Goal: Information Seeking & Learning: Learn about a topic

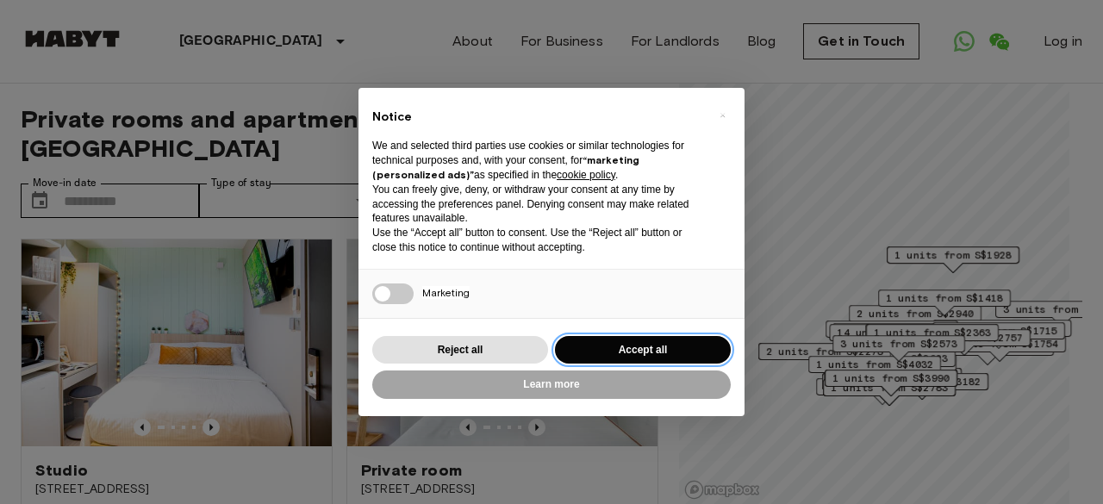
click at [592, 346] on button "Accept all" at bounding box center [643, 350] width 176 height 28
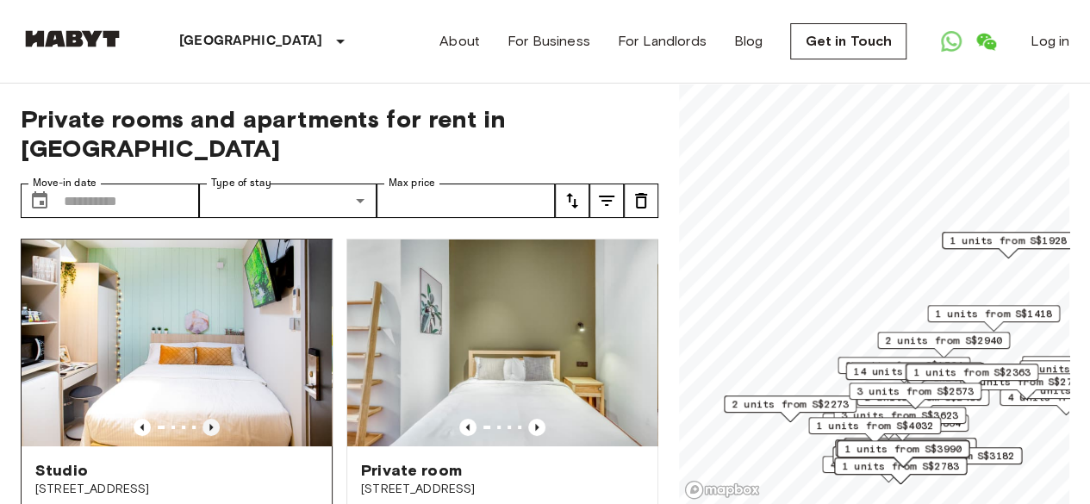
click at [212, 419] on icon "Previous image" at bounding box center [210, 427] width 17 height 17
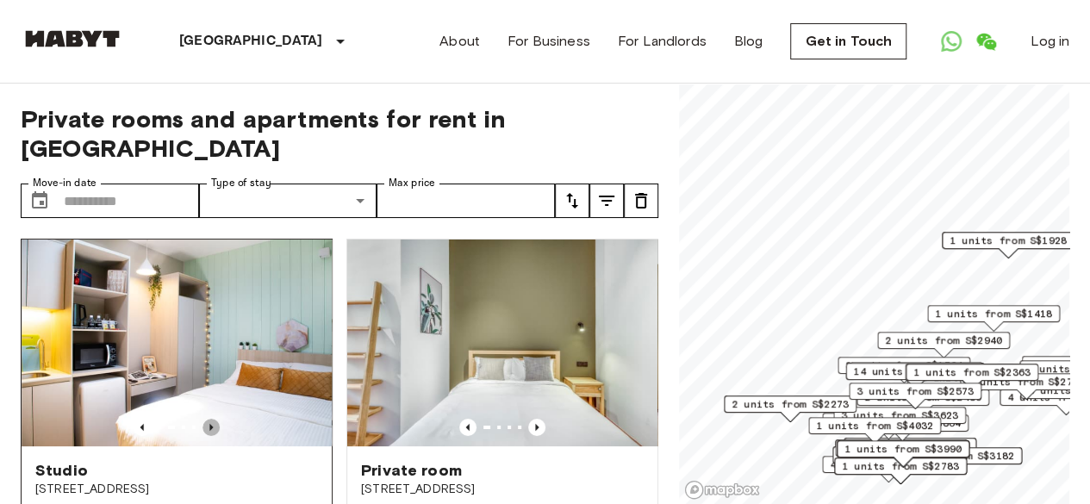
click at [212, 419] on icon "Previous image" at bounding box center [210, 427] width 17 height 17
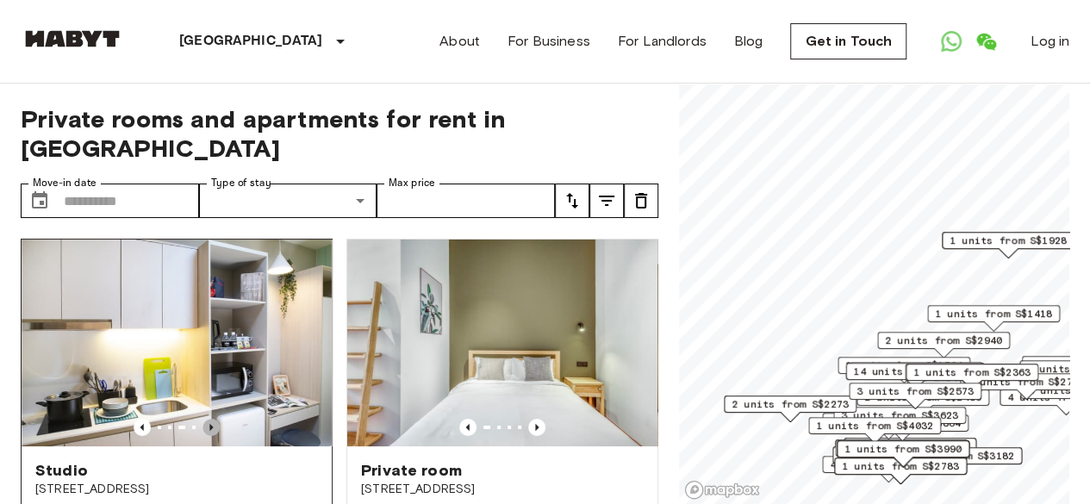
click at [212, 419] on icon "Previous image" at bounding box center [210, 427] width 17 height 17
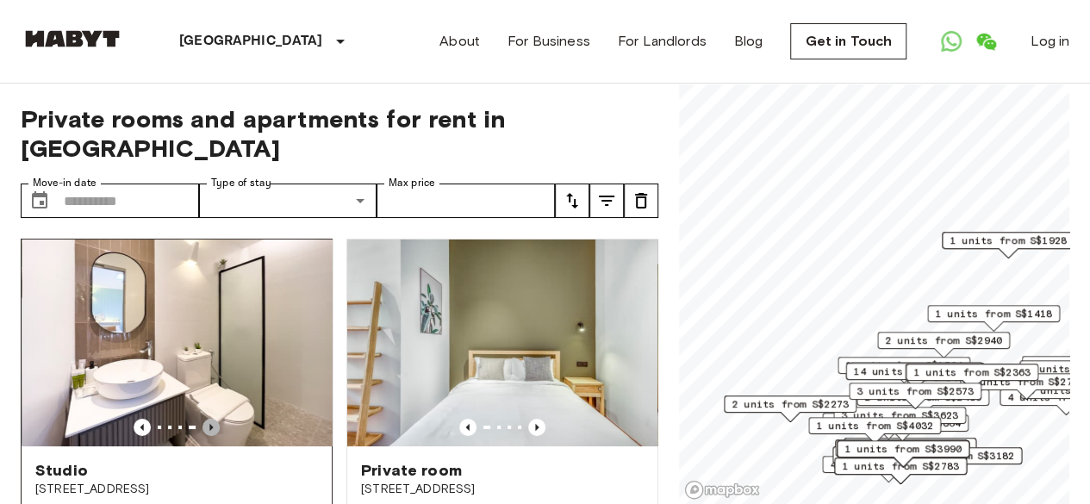
click at [212, 419] on icon "Previous image" at bounding box center [210, 427] width 17 height 17
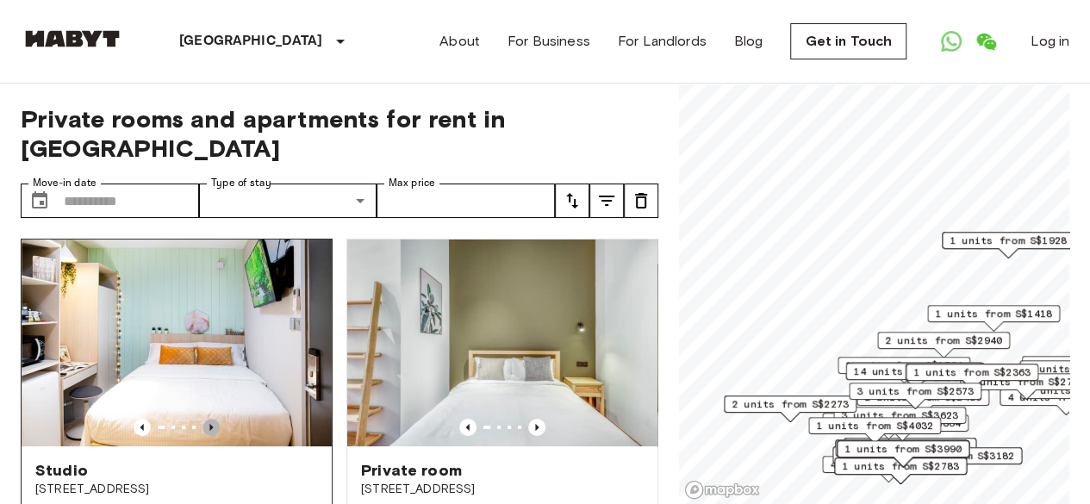
click at [212, 419] on icon "Previous image" at bounding box center [210, 427] width 17 height 17
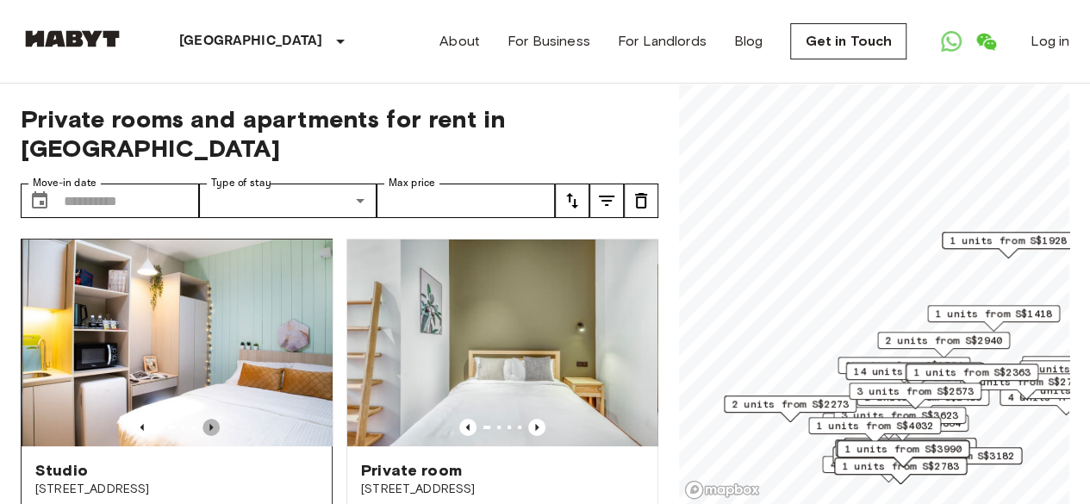
click at [212, 419] on icon "Previous image" at bounding box center [210, 427] width 17 height 17
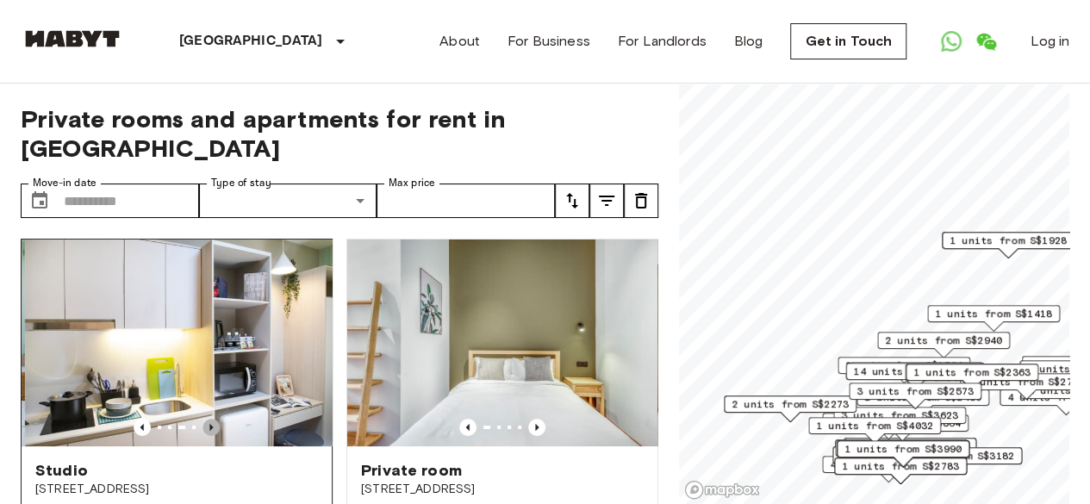
click at [212, 419] on icon "Previous image" at bounding box center [210, 427] width 17 height 17
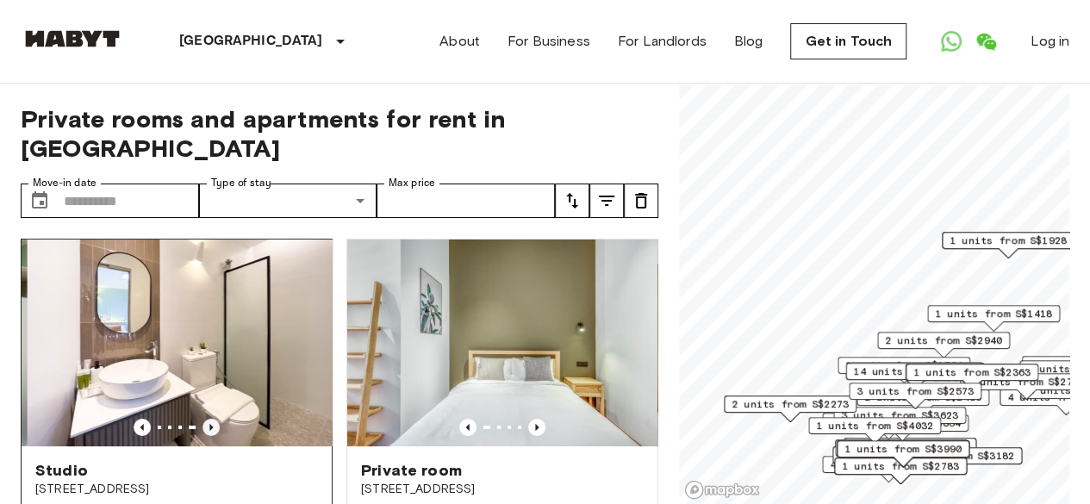
click at [212, 419] on icon "Previous image" at bounding box center [210, 427] width 17 height 17
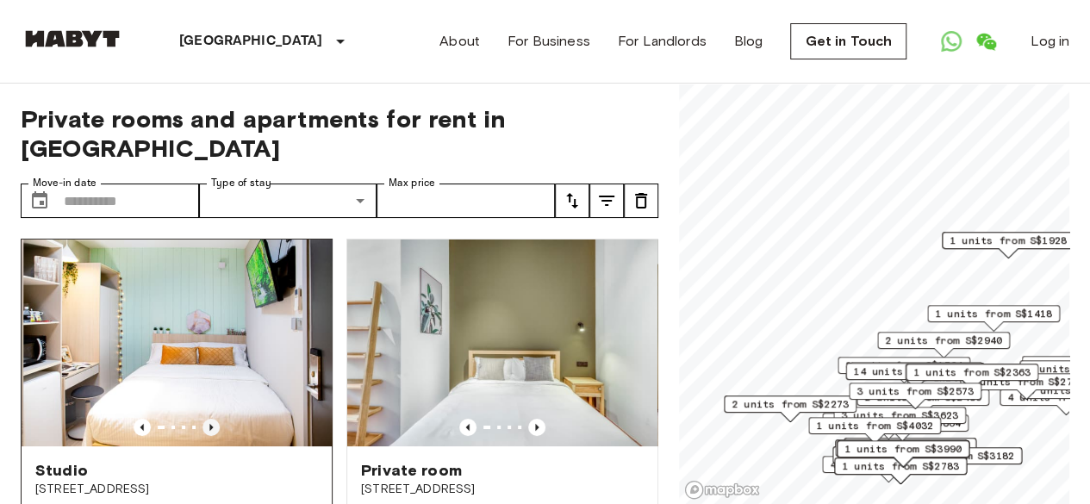
click at [212, 419] on icon "Previous image" at bounding box center [210, 427] width 17 height 17
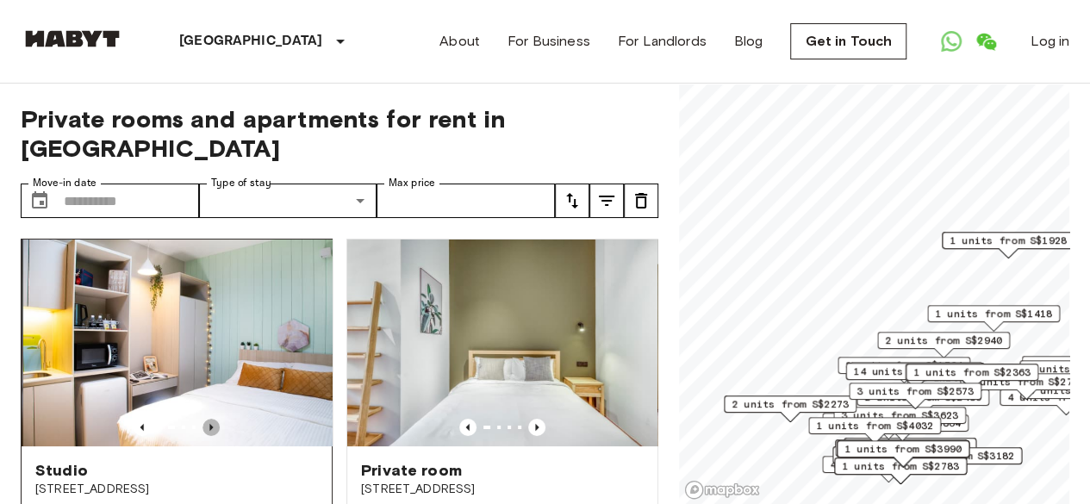
click at [212, 419] on icon "Previous image" at bounding box center [210, 427] width 17 height 17
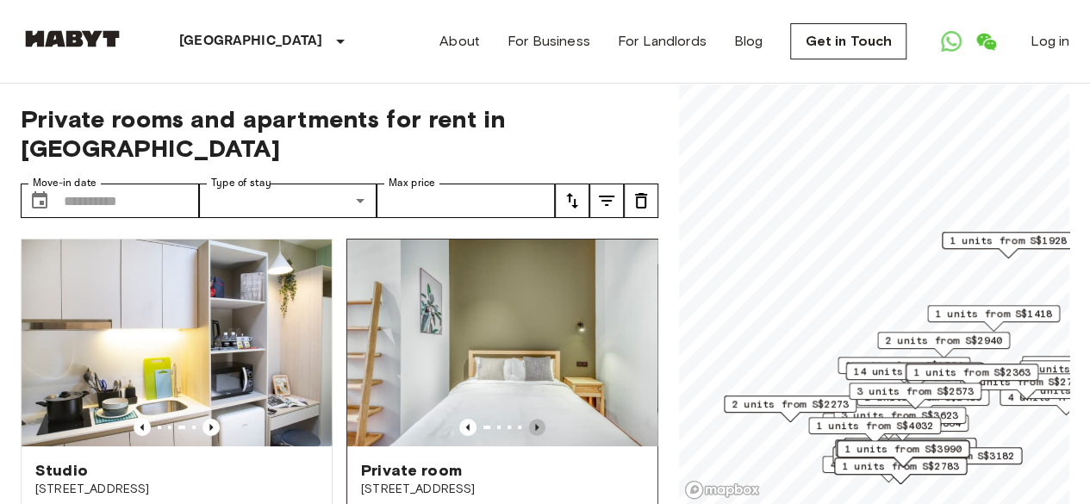
click at [535, 424] on icon "Previous image" at bounding box center [536, 427] width 3 height 7
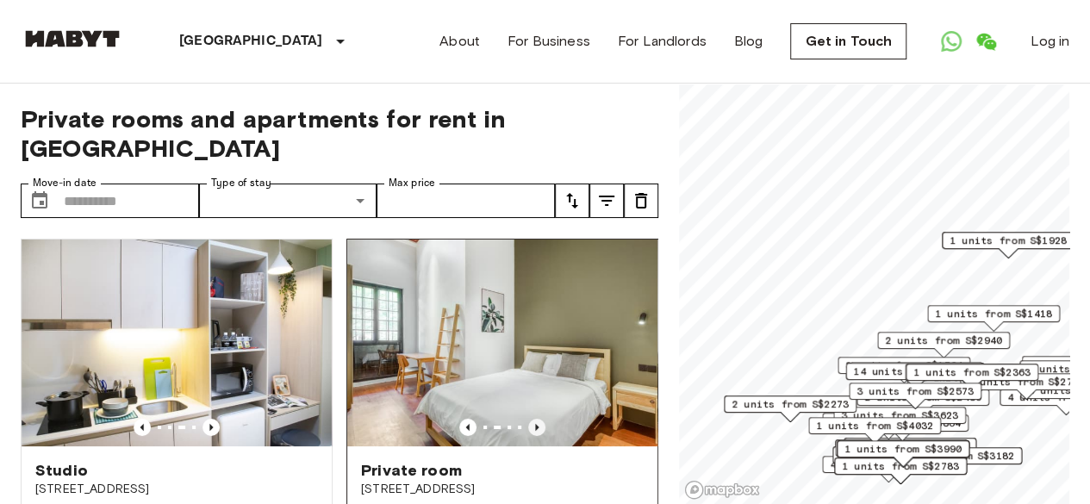
click at [535, 424] on icon "Previous image" at bounding box center [536, 427] width 3 height 7
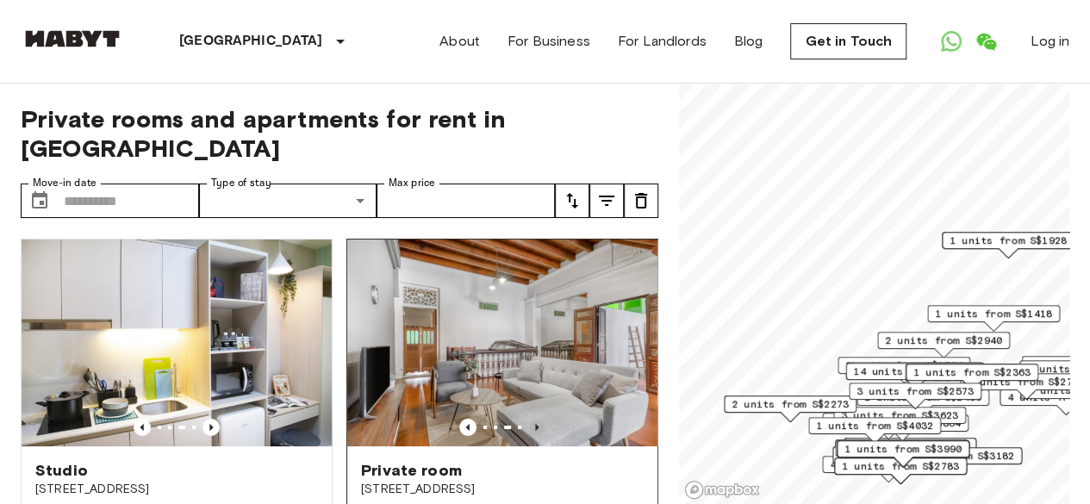
click at [535, 424] on icon "Previous image" at bounding box center [536, 427] width 3 height 7
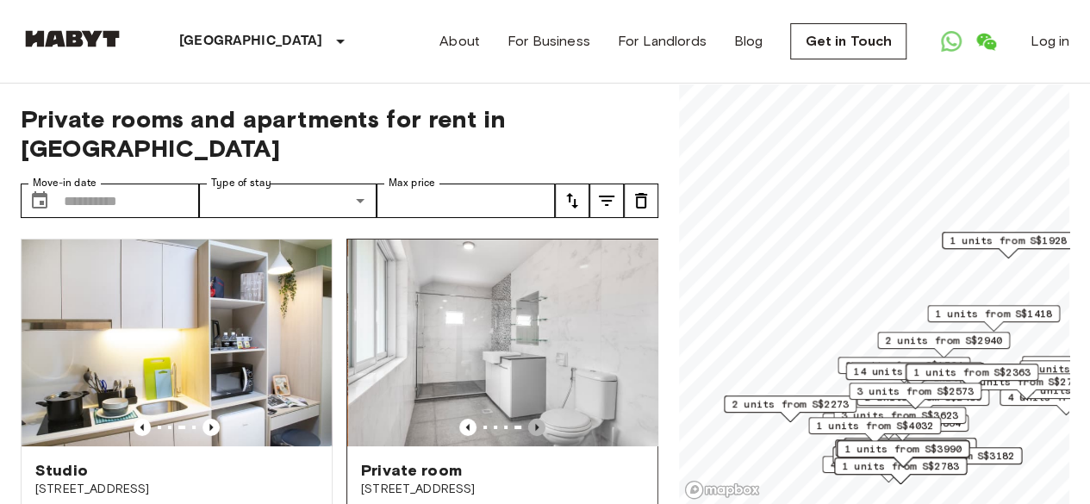
click at [535, 424] on icon "Previous image" at bounding box center [536, 427] width 3 height 7
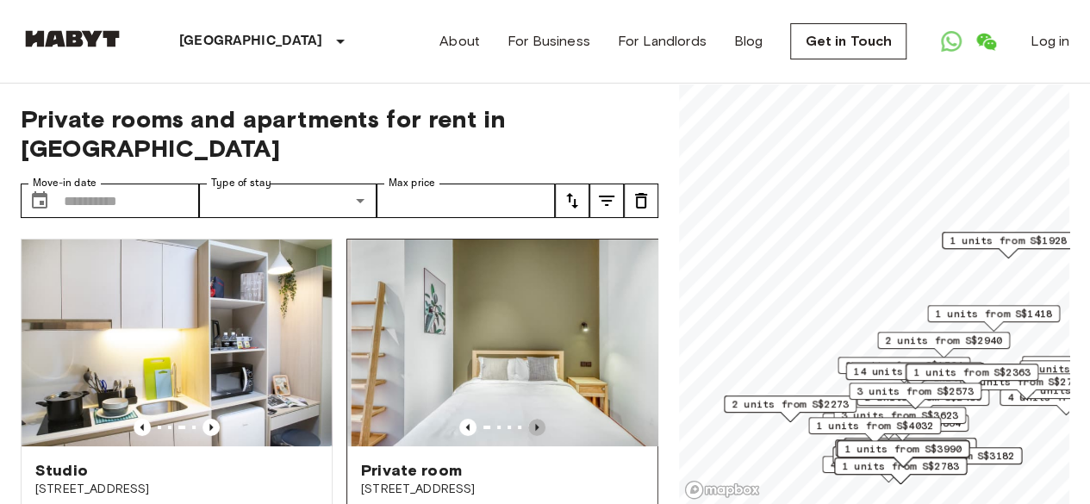
click at [535, 424] on icon "Previous image" at bounding box center [536, 427] width 3 height 7
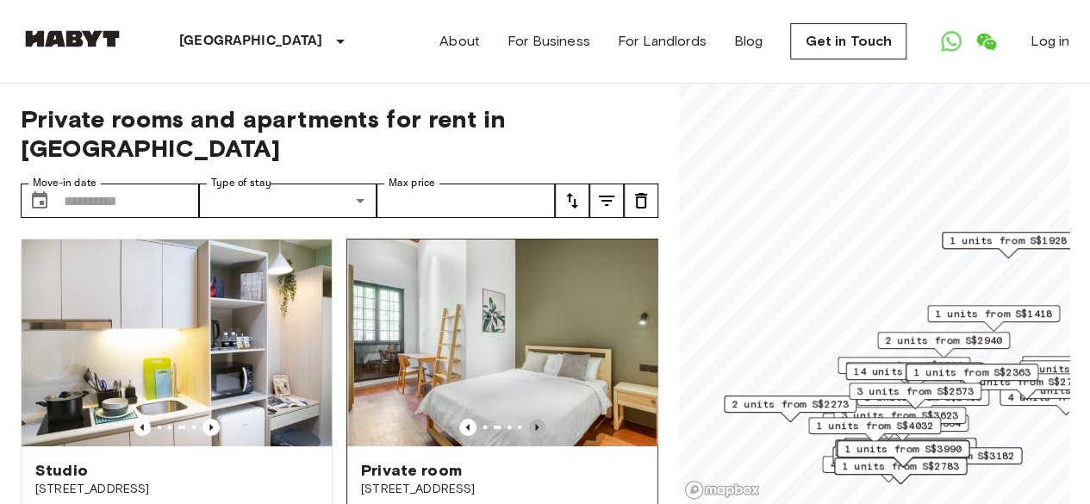
click at [535, 424] on icon "Previous image" at bounding box center [536, 427] width 3 height 7
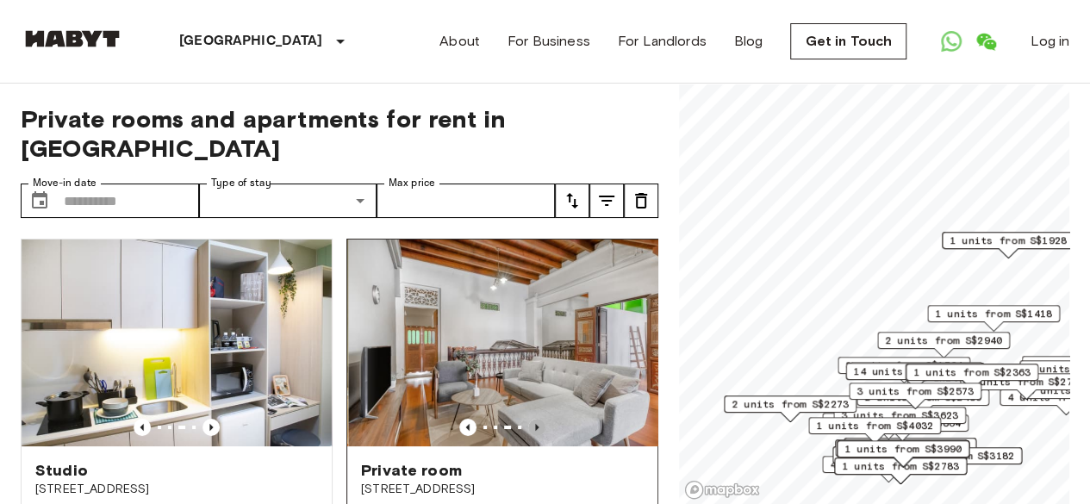
click at [535, 424] on icon "Previous image" at bounding box center [536, 427] width 3 height 7
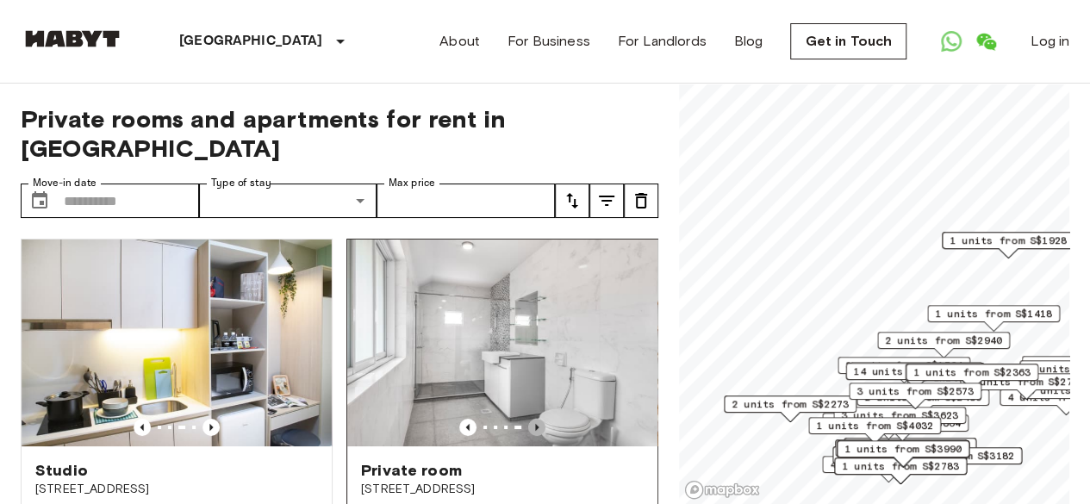
click at [531, 419] on icon "Previous image" at bounding box center [536, 427] width 17 height 17
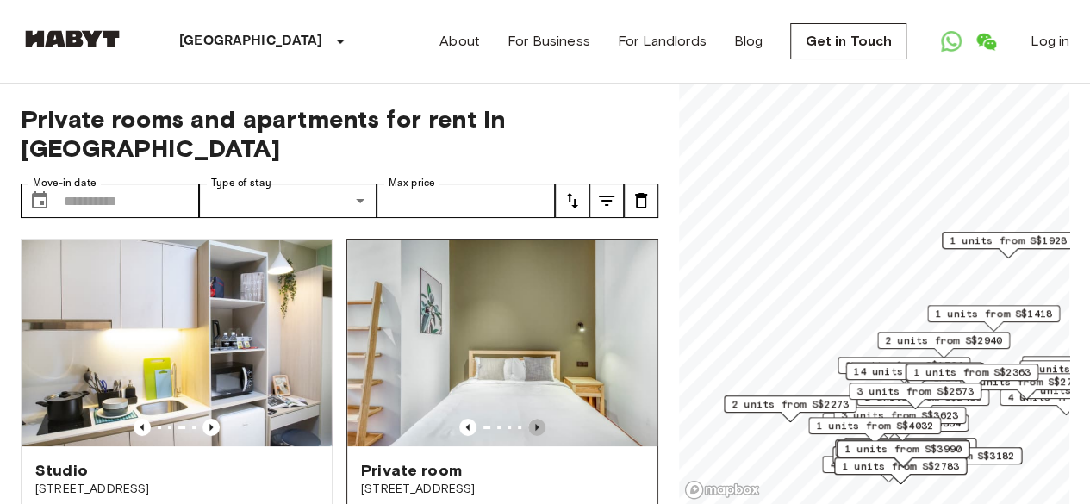
click at [531, 419] on icon "Previous image" at bounding box center [536, 427] width 17 height 17
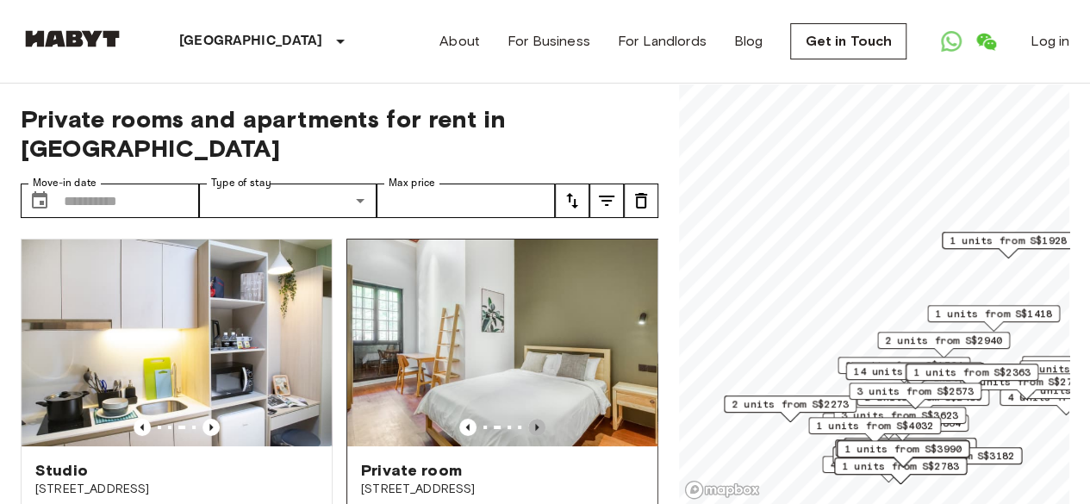
click at [530, 419] on icon "Previous image" at bounding box center [536, 427] width 17 height 17
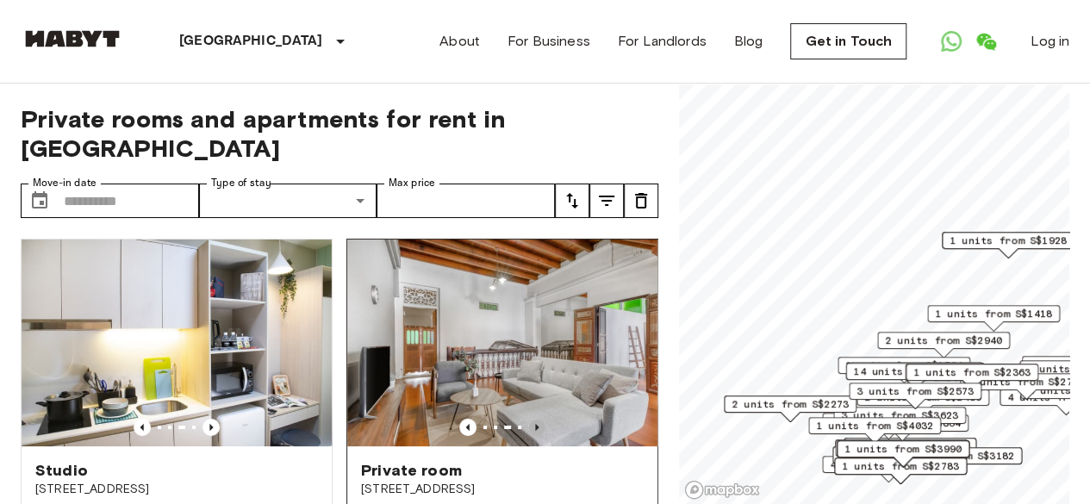
click at [530, 419] on icon "Previous image" at bounding box center [536, 427] width 17 height 17
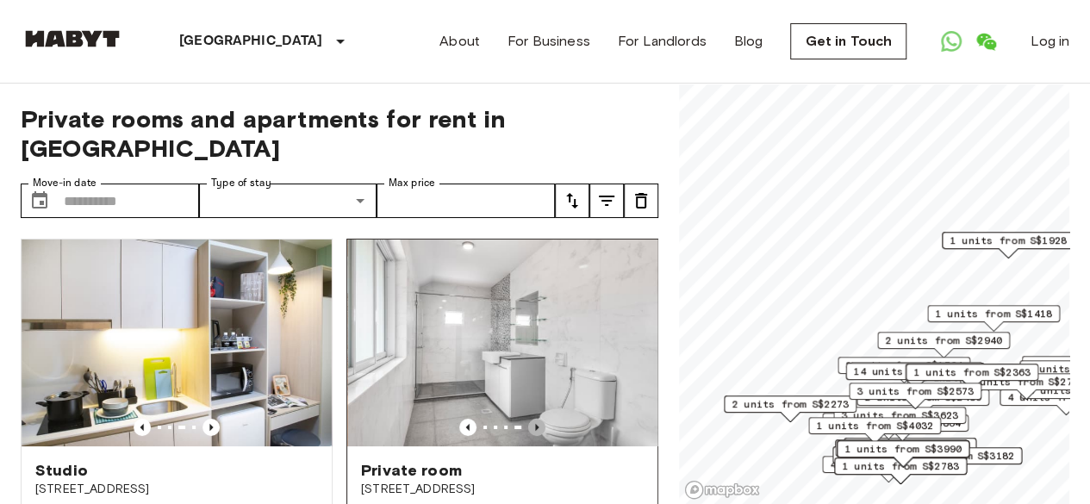
click at [530, 419] on icon "Previous image" at bounding box center [536, 427] width 17 height 17
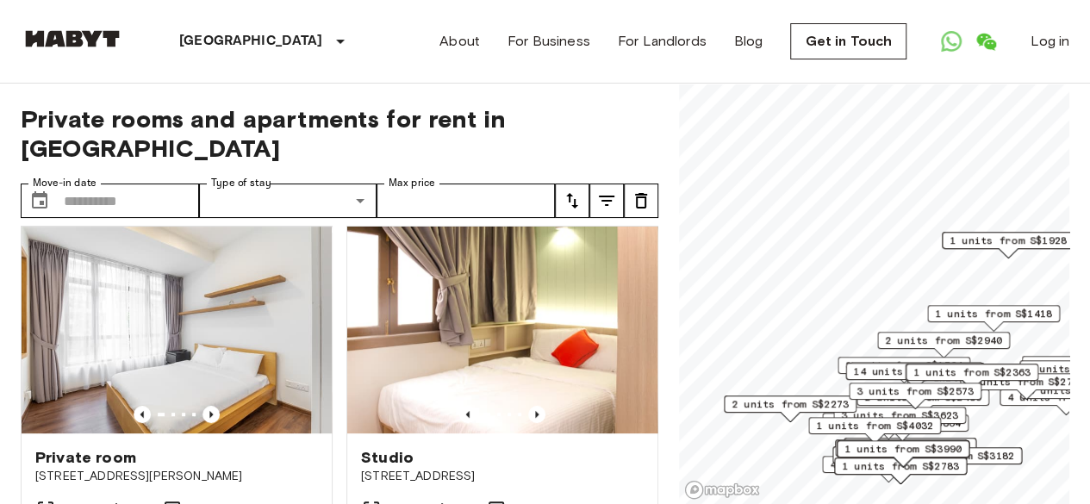
scroll to position [431, 0]
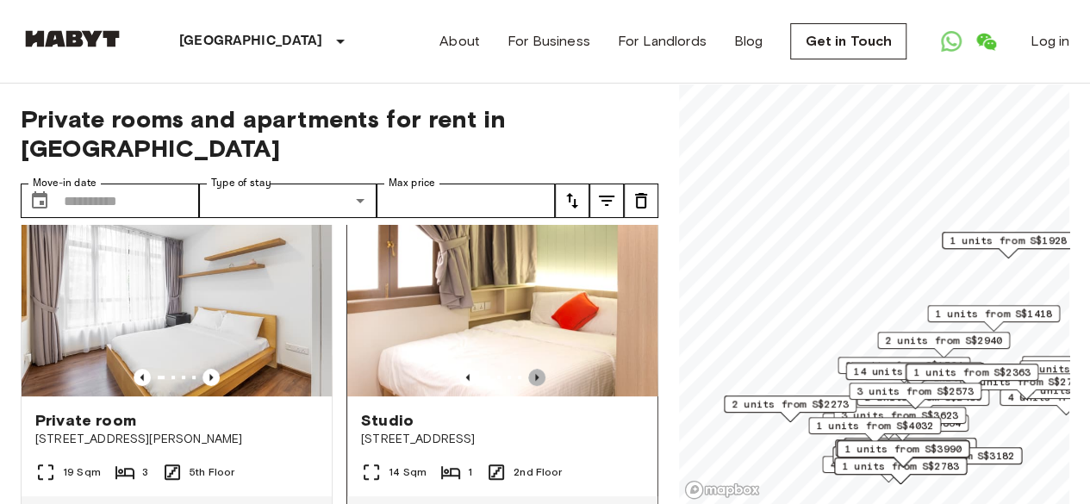
click at [530, 369] on icon "Previous image" at bounding box center [536, 377] width 17 height 17
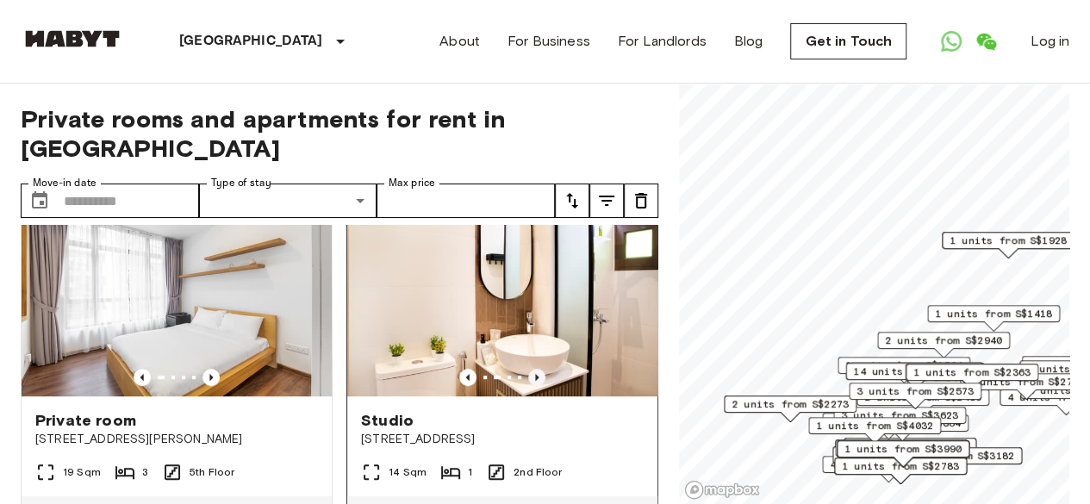
click at [530, 369] on icon "Previous image" at bounding box center [536, 377] width 17 height 17
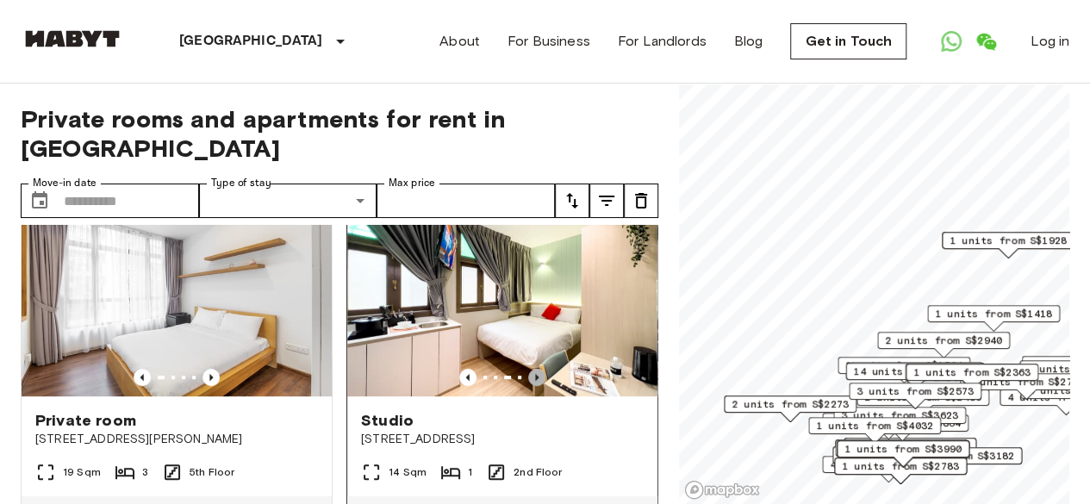
click at [530, 369] on icon "Previous image" at bounding box center [536, 377] width 17 height 17
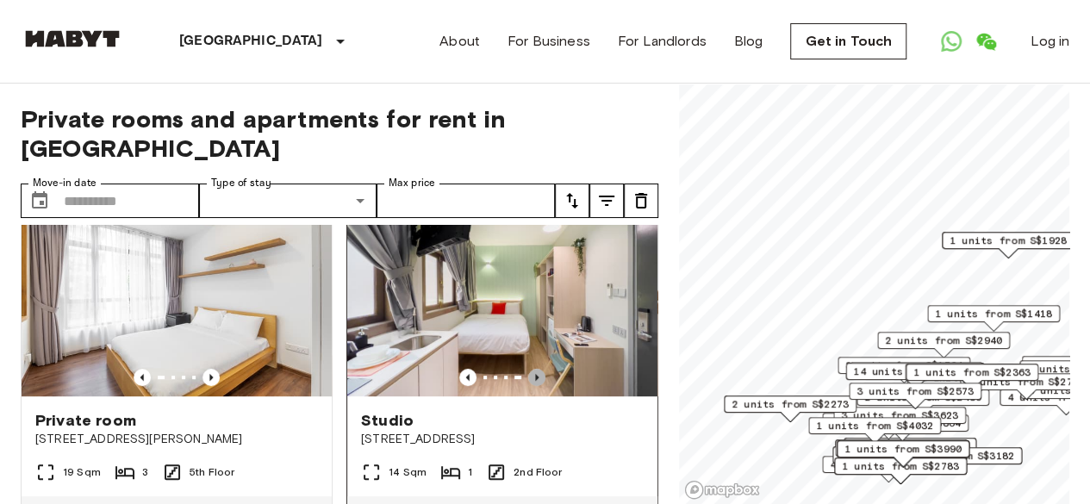
click at [530, 369] on icon "Previous image" at bounding box center [536, 377] width 17 height 17
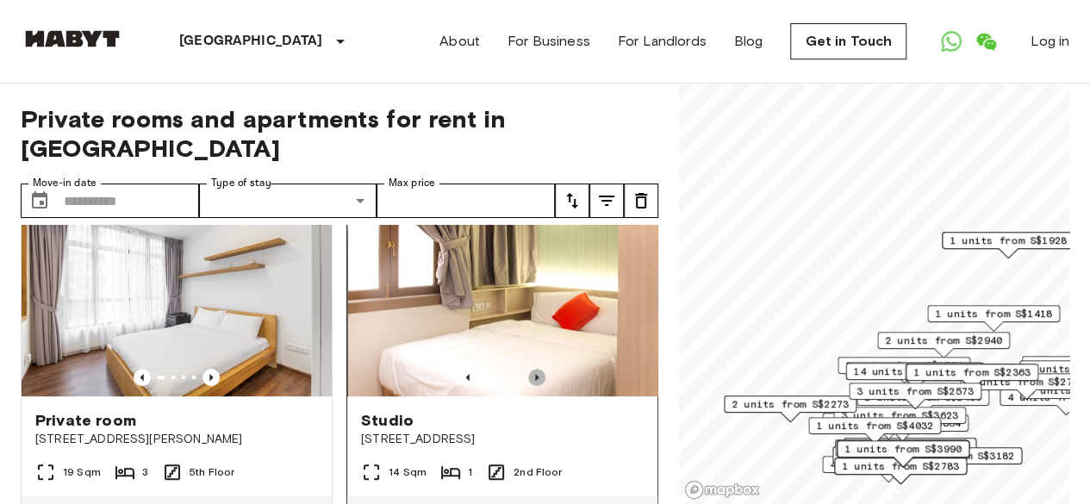
click at [530, 369] on icon "Previous image" at bounding box center [536, 377] width 17 height 17
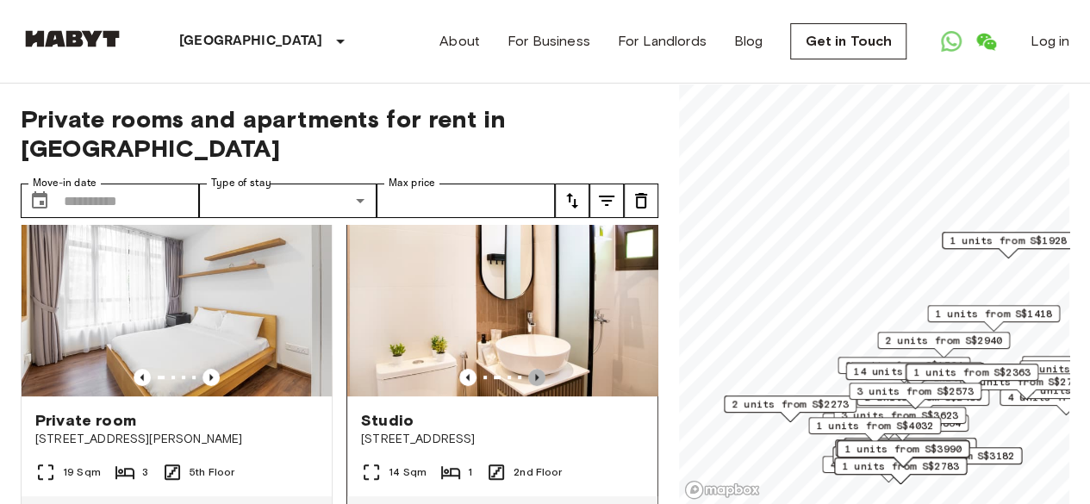
click at [530, 369] on icon "Previous image" at bounding box center [536, 377] width 17 height 17
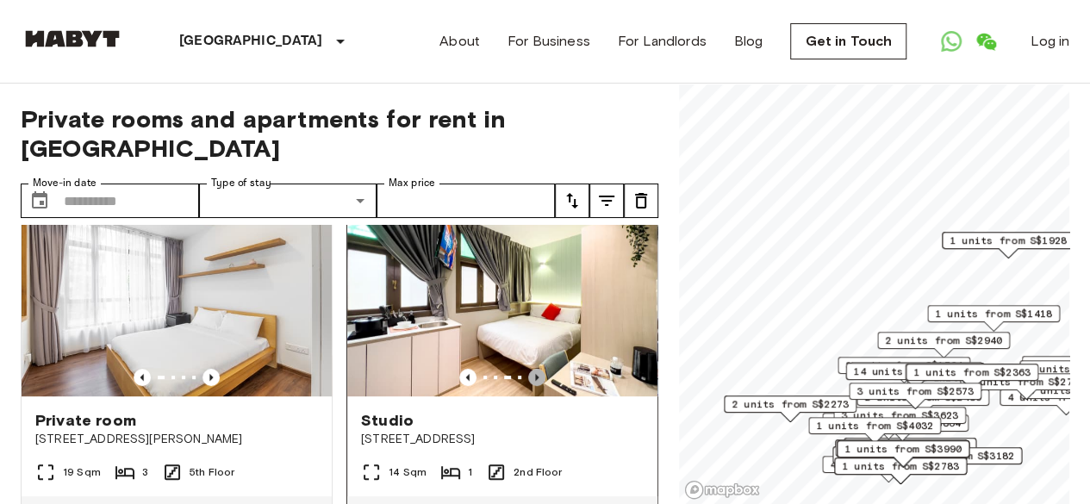
click at [530, 369] on icon "Previous image" at bounding box center [536, 377] width 17 height 17
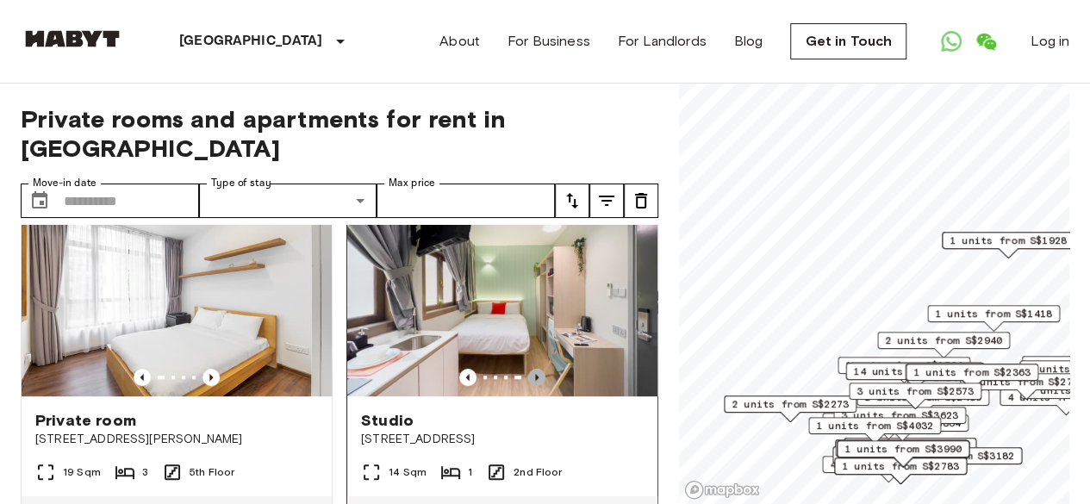
click at [530, 369] on icon "Previous image" at bounding box center [536, 377] width 17 height 17
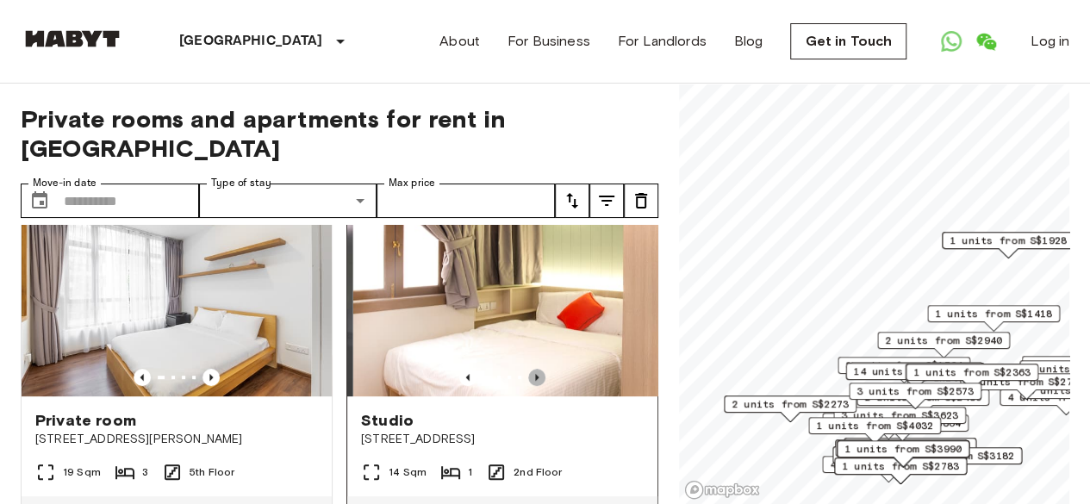
click at [530, 369] on icon "Previous image" at bounding box center [536, 377] width 17 height 17
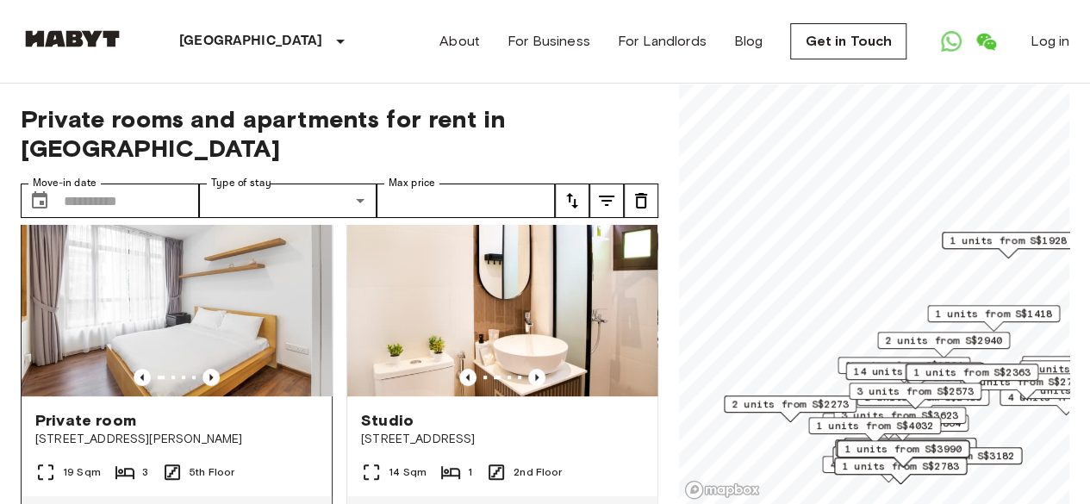
click at [206, 352] on img at bounding box center [177, 293] width 310 height 207
click at [552, 259] on img at bounding box center [502, 293] width 310 height 207
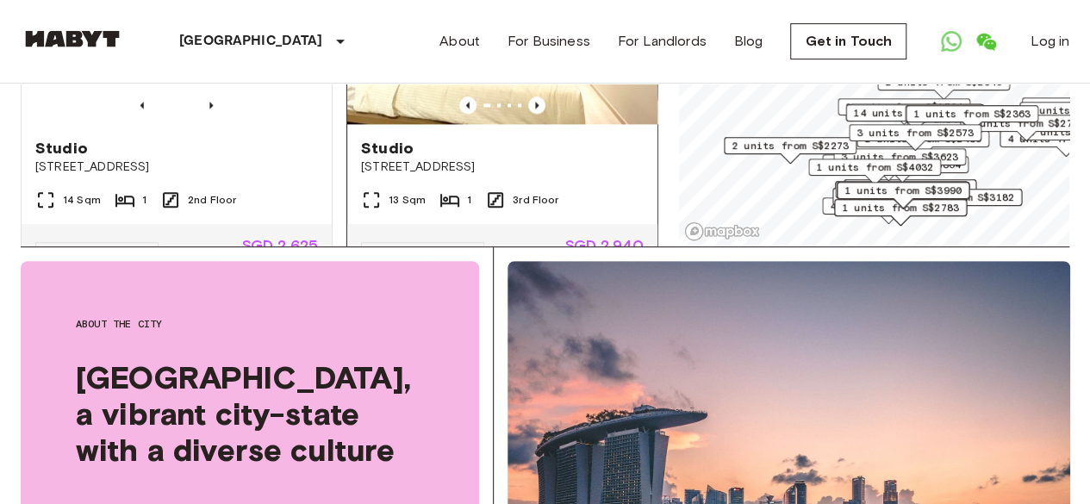
scroll to position [1034, 0]
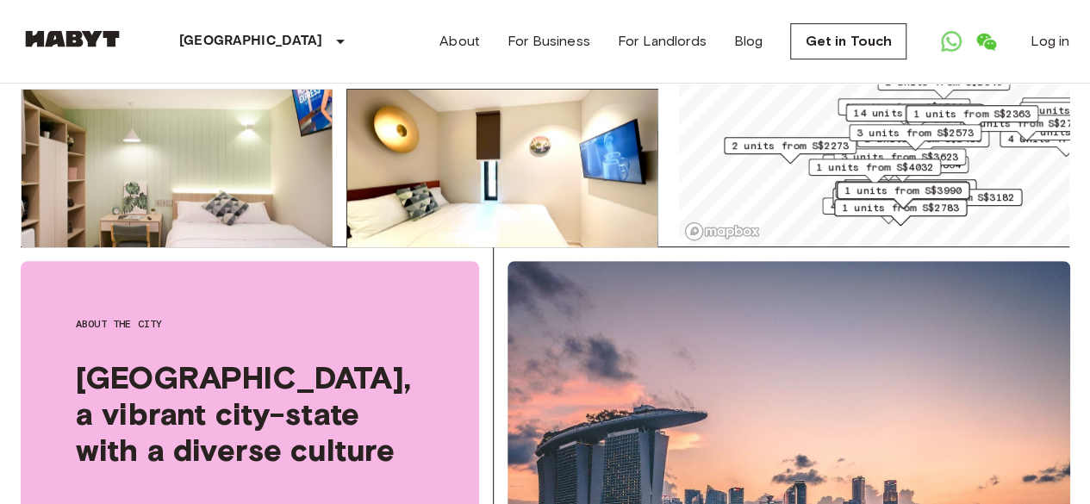
click at [510, 165] on img at bounding box center [502, 193] width 310 height 207
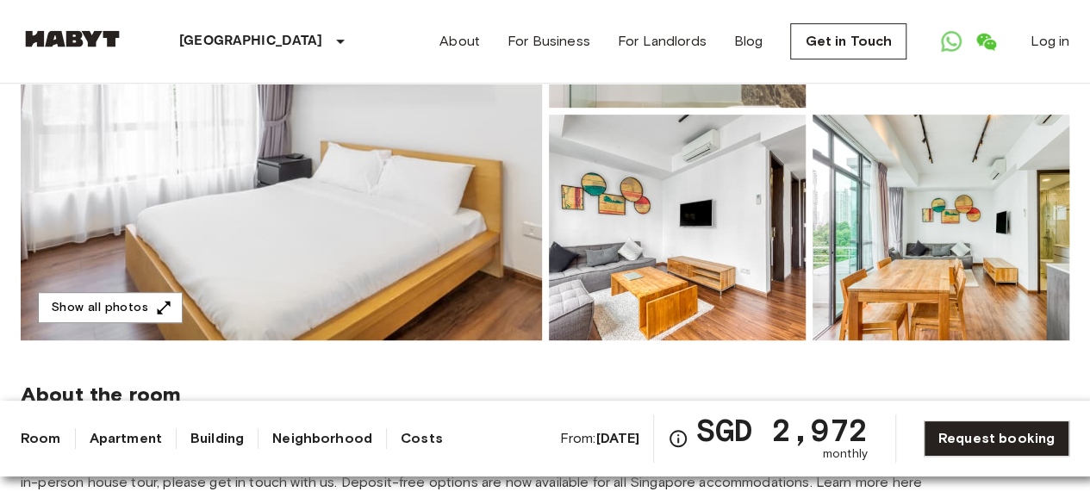
scroll to position [345, 0]
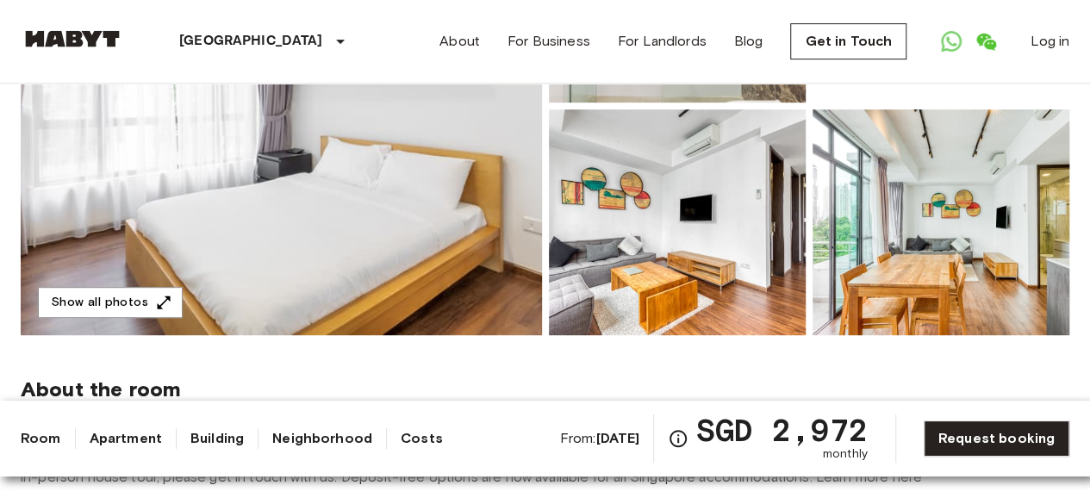
click at [919, 251] on img at bounding box center [941, 222] width 257 height 226
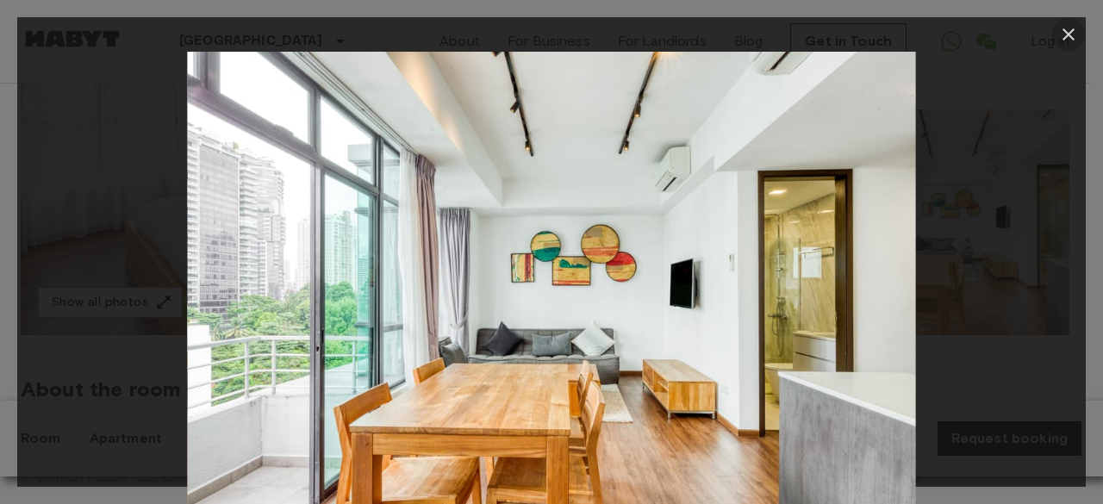
click at [1065, 34] on icon "button" at bounding box center [1068, 34] width 21 height 21
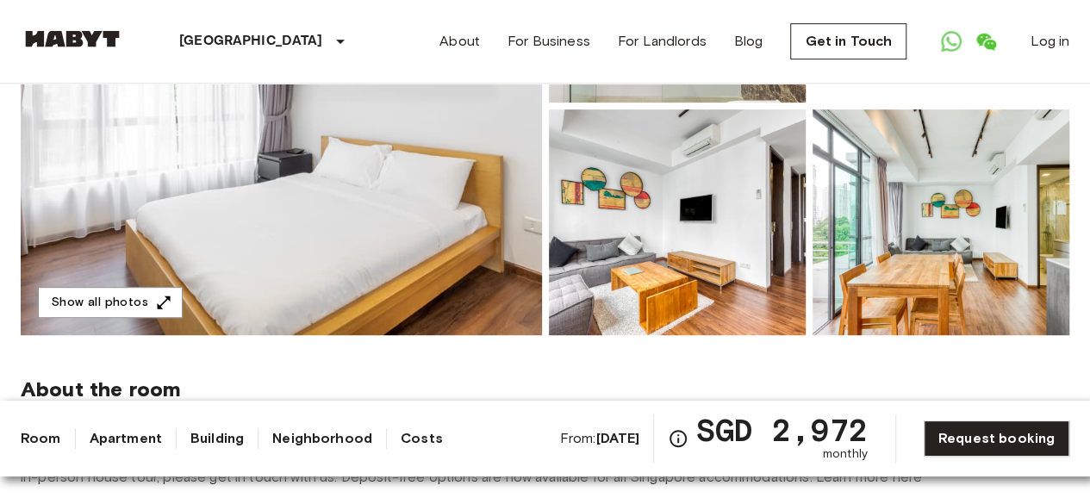
click at [753, 255] on img at bounding box center [677, 222] width 257 height 226
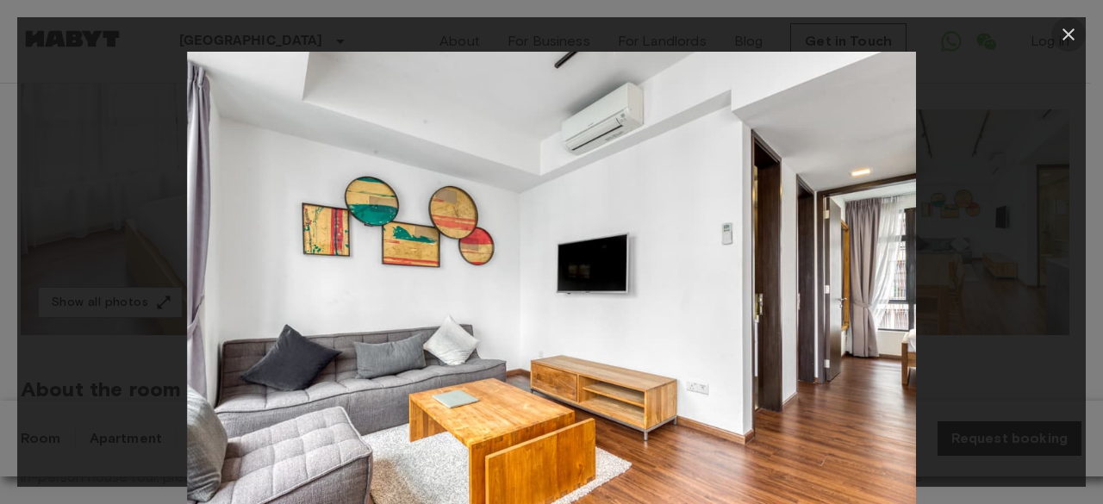
click at [1068, 34] on icon "button" at bounding box center [1068, 34] width 12 height 12
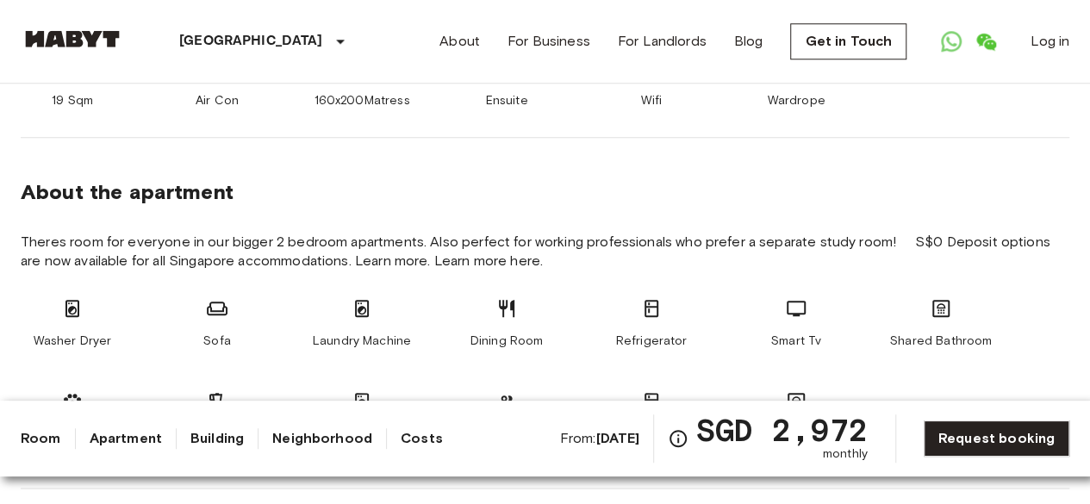
scroll to position [776, 0]
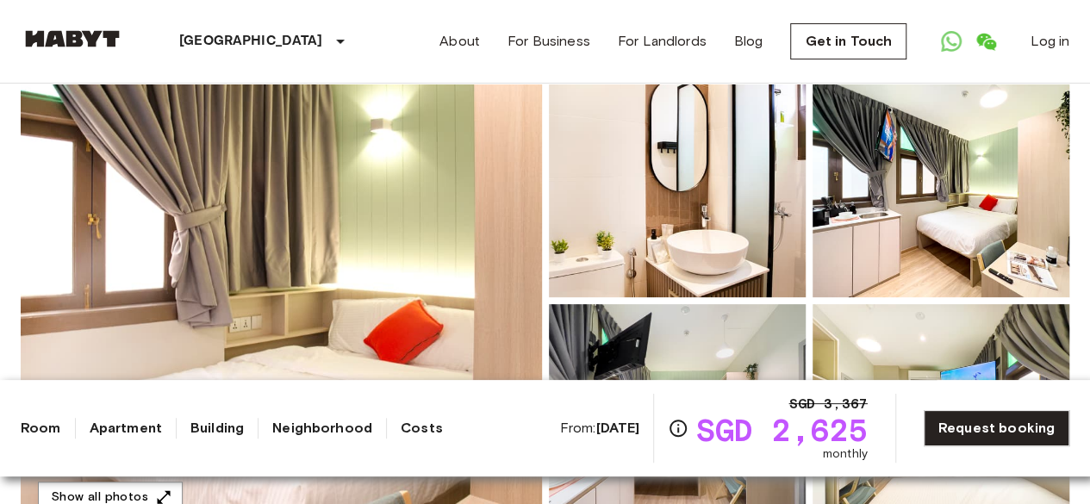
scroll to position [145, 0]
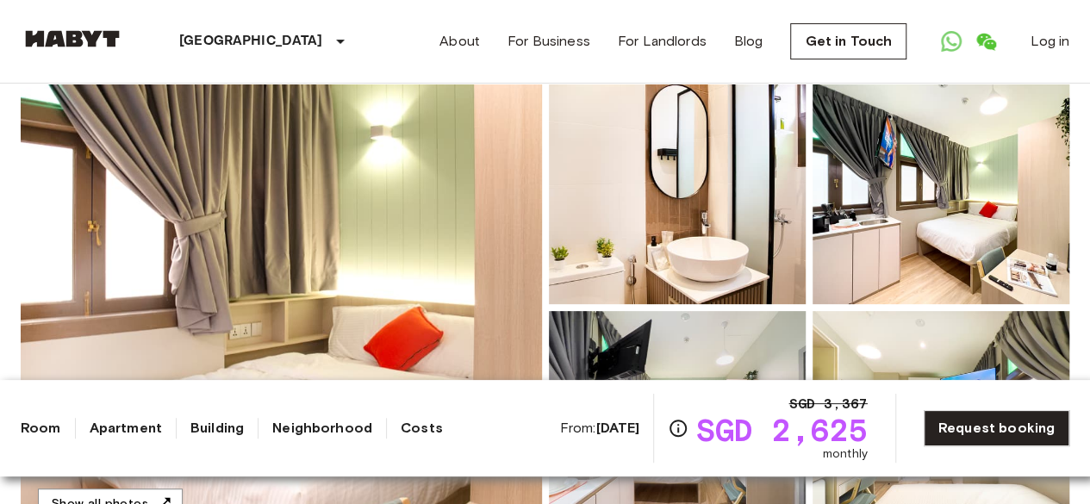
click at [965, 154] on img at bounding box center [941, 191] width 257 height 226
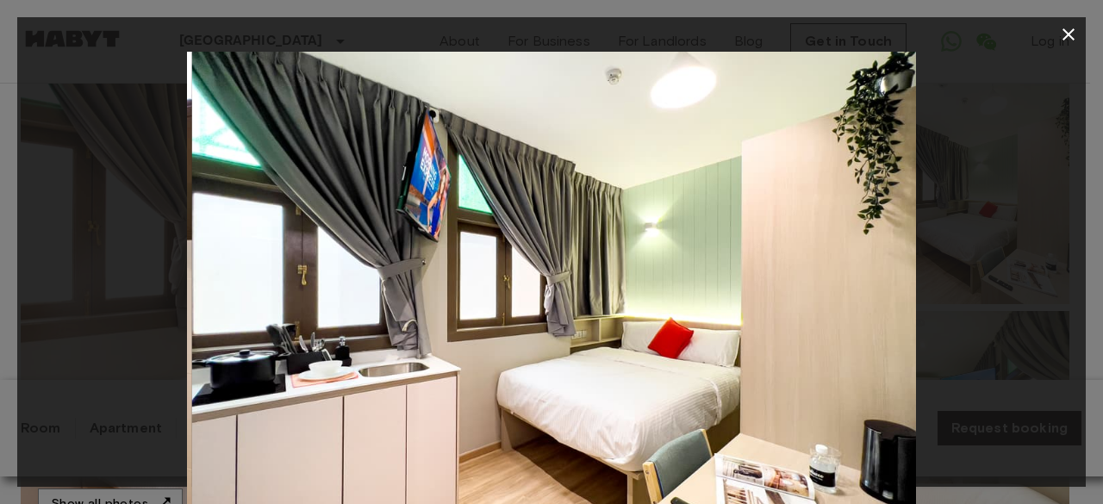
drag, startPoint x: 802, startPoint y: 308, endPoint x: 807, endPoint y: 215, distance: 93.2
click at [807, 215] on img at bounding box center [556, 295] width 729 height 486
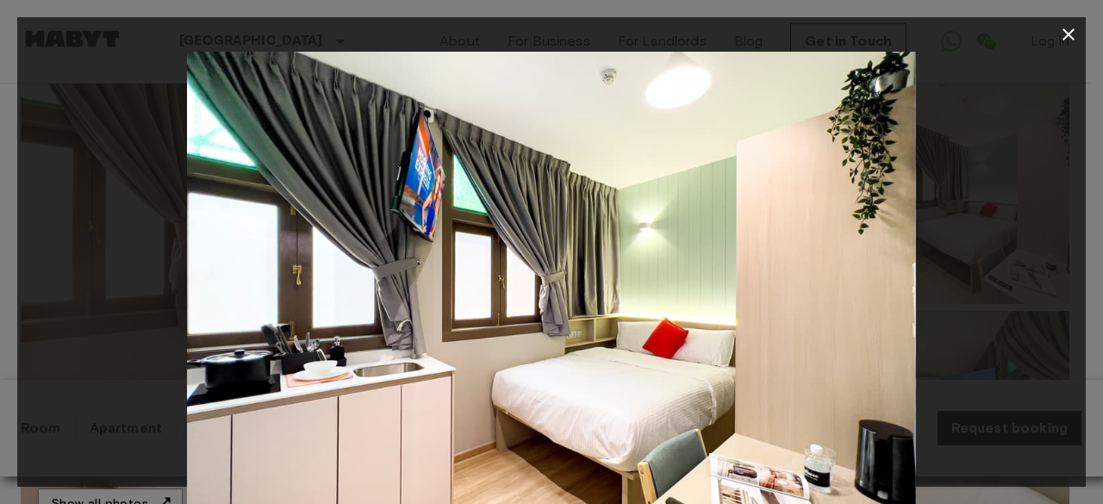
click at [1074, 29] on icon "button" at bounding box center [1068, 34] width 12 height 12
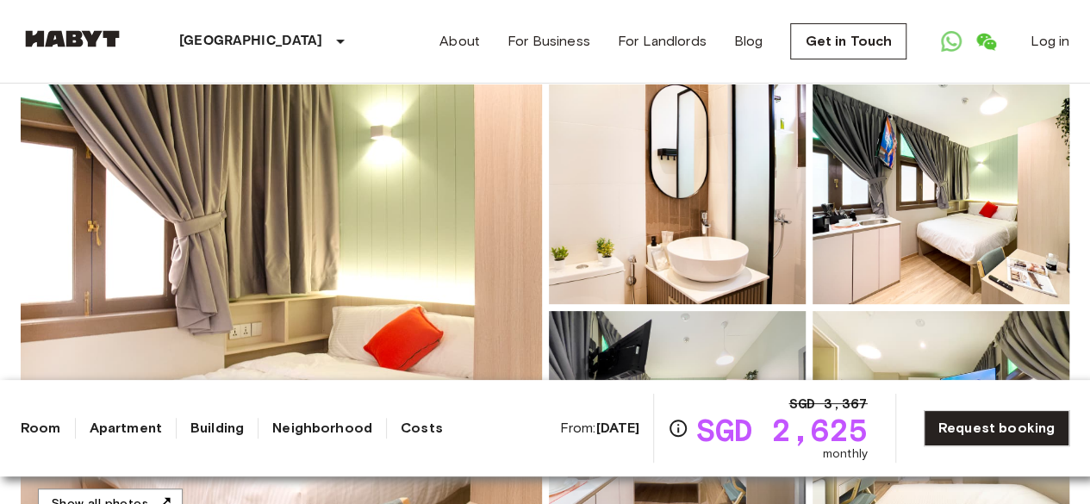
click at [744, 247] on img at bounding box center [677, 191] width 257 height 226
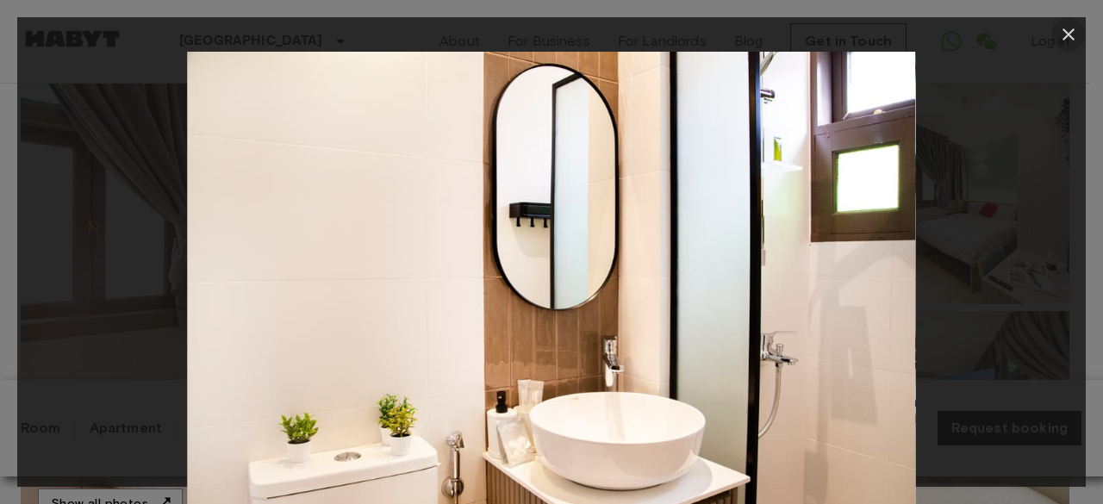
click at [1060, 24] on icon "button" at bounding box center [1068, 34] width 21 height 21
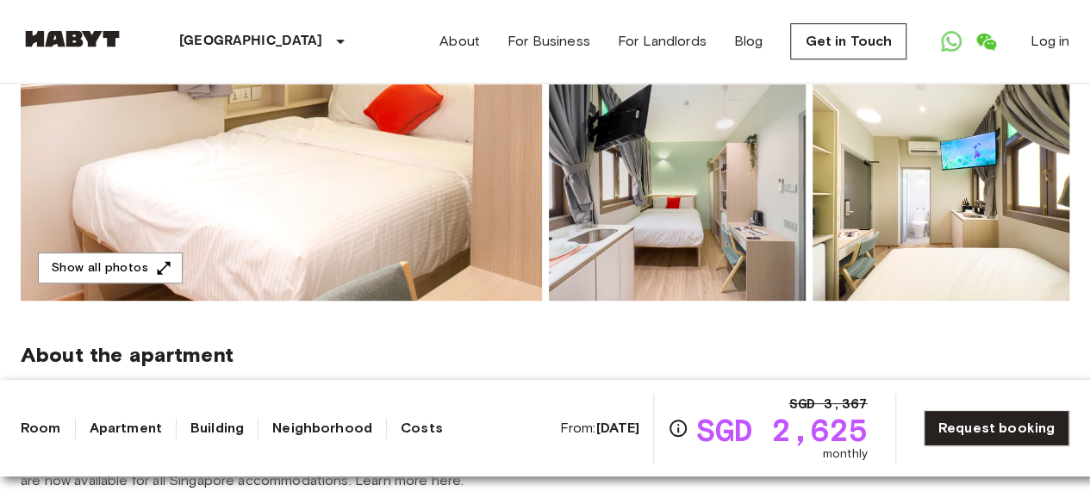
scroll to position [403, 0]
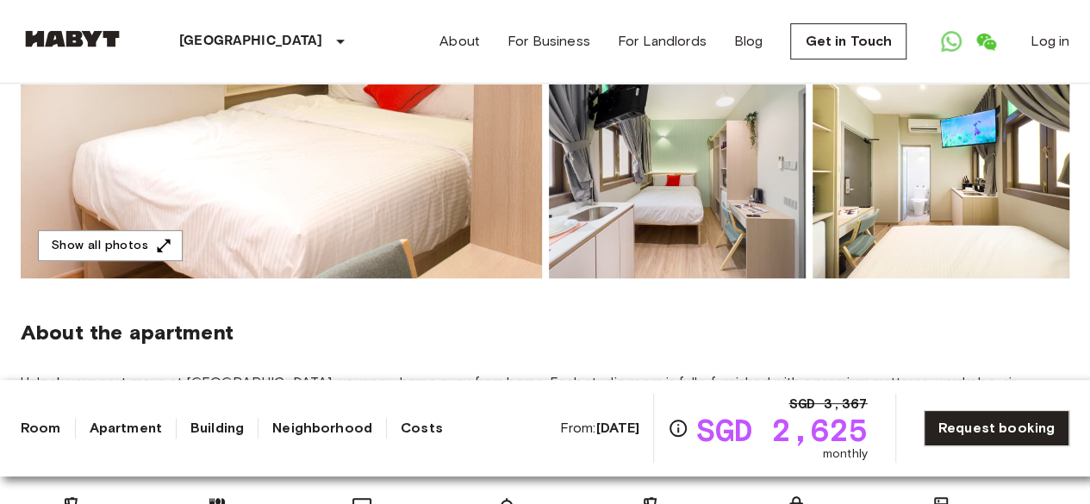
click at [998, 189] on img at bounding box center [941, 166] width 257 height 226
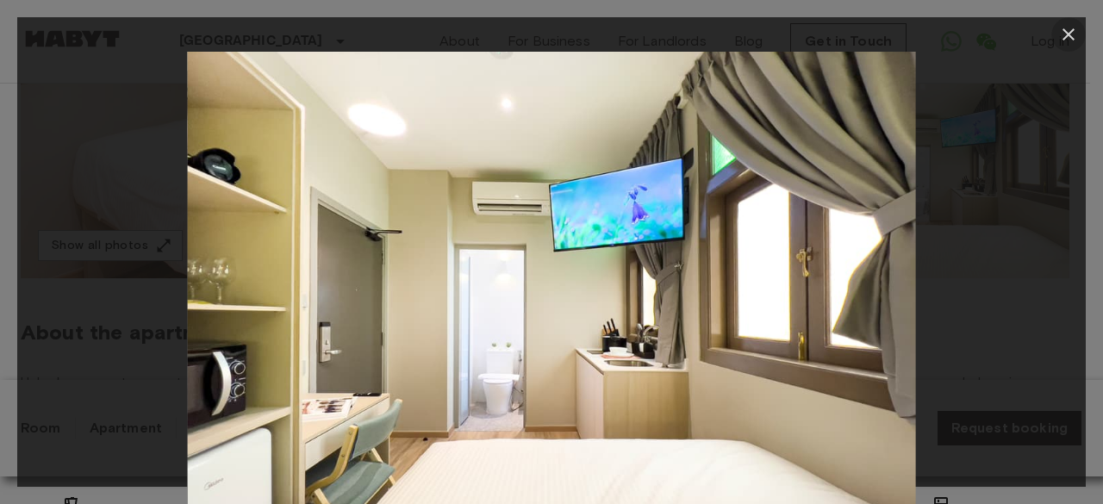
click at [1068, 35] on icon "button" at bounding box center [1068, 34] width 12 height 12
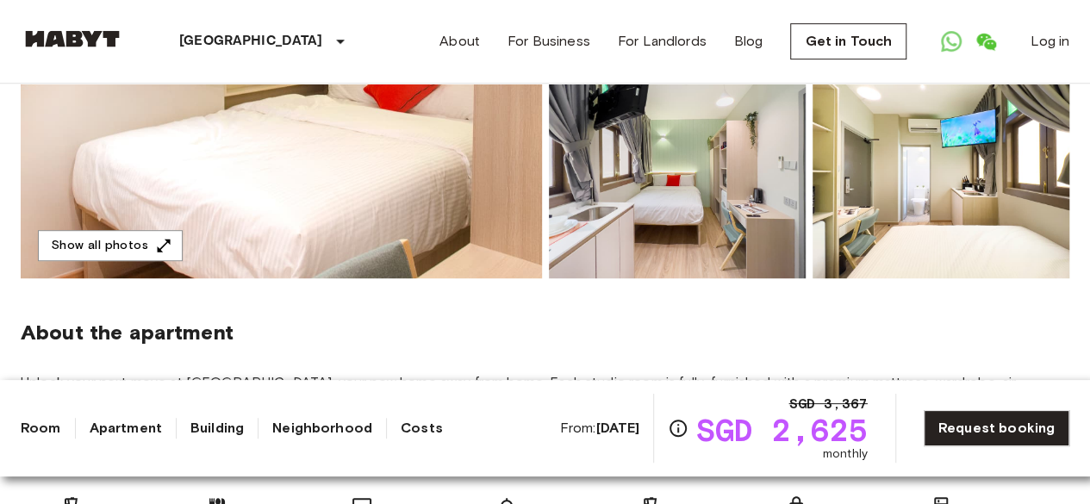
click at [713, 184] on img at bounding box center [677, 166] width 257 height 226
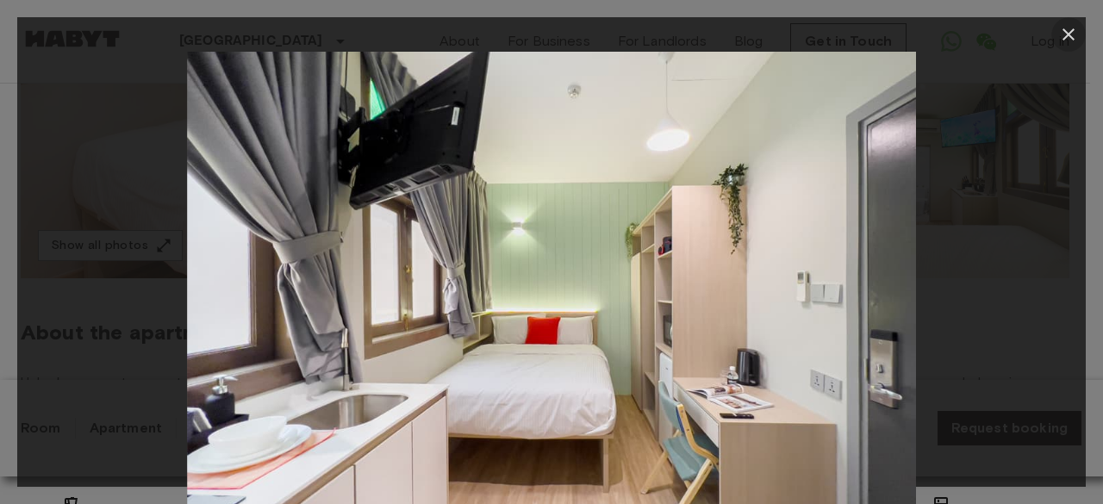
click at [1064, 32] on icon "button" at bounding box center [1068, 34] width 21 height 21
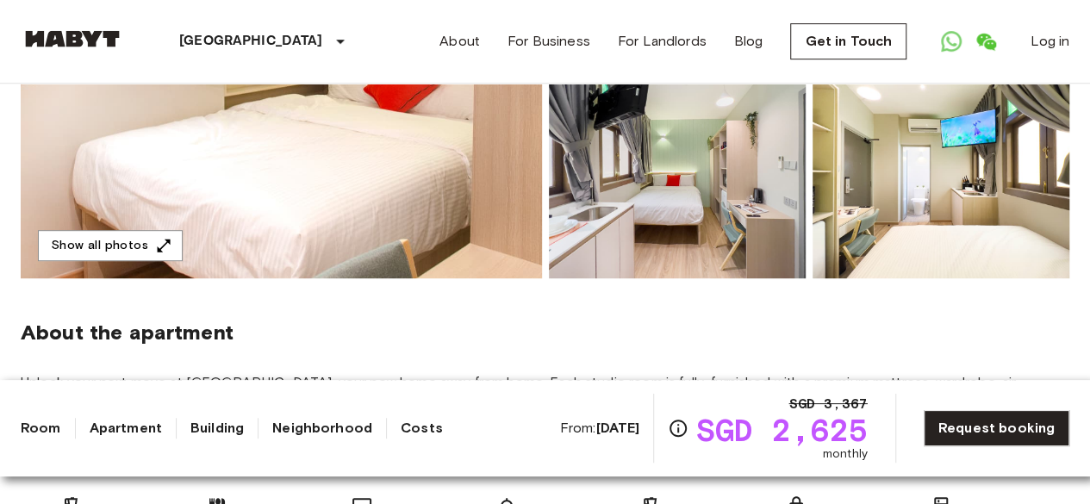
click at [1064, 32] on link "Log in" at bounding box center [1050, 41] width 39 height 21
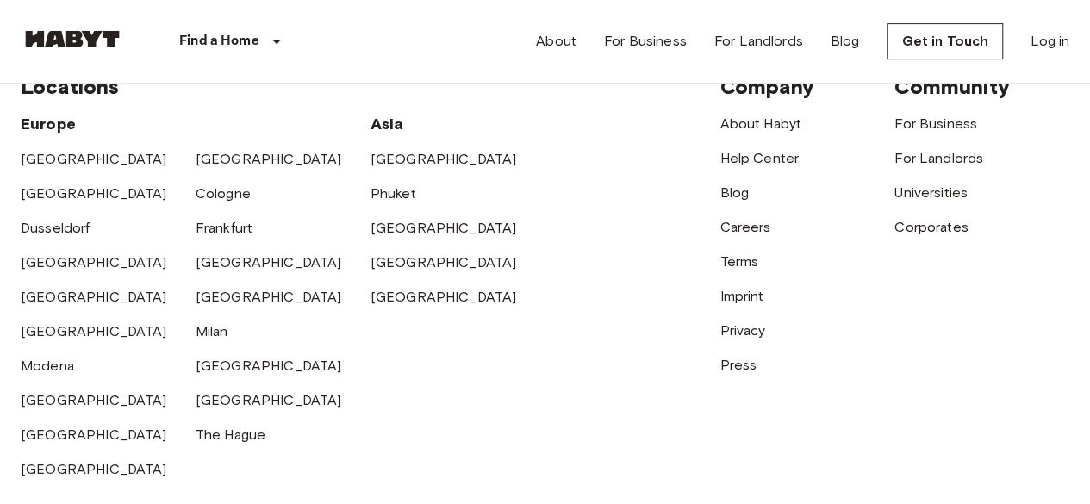
scroll to position [172, 0]
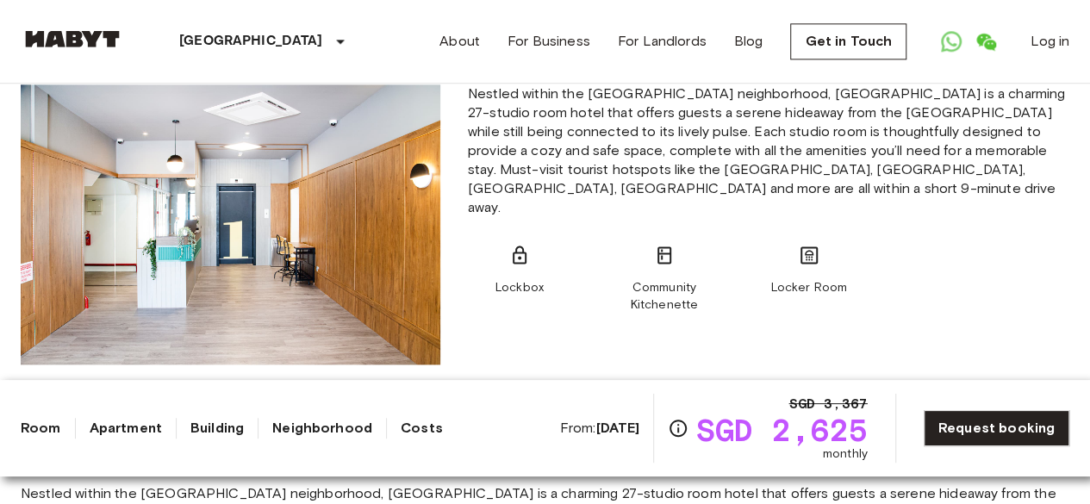
scroll to position [1120, 0]
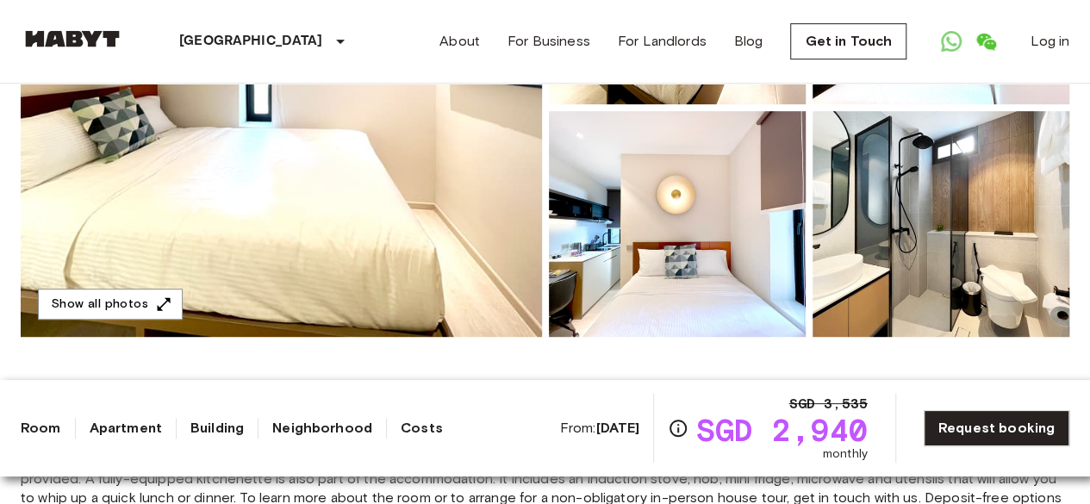
scroll to position [431, 0]
